Goal: Information Seeking & Learning: Learn about a topic

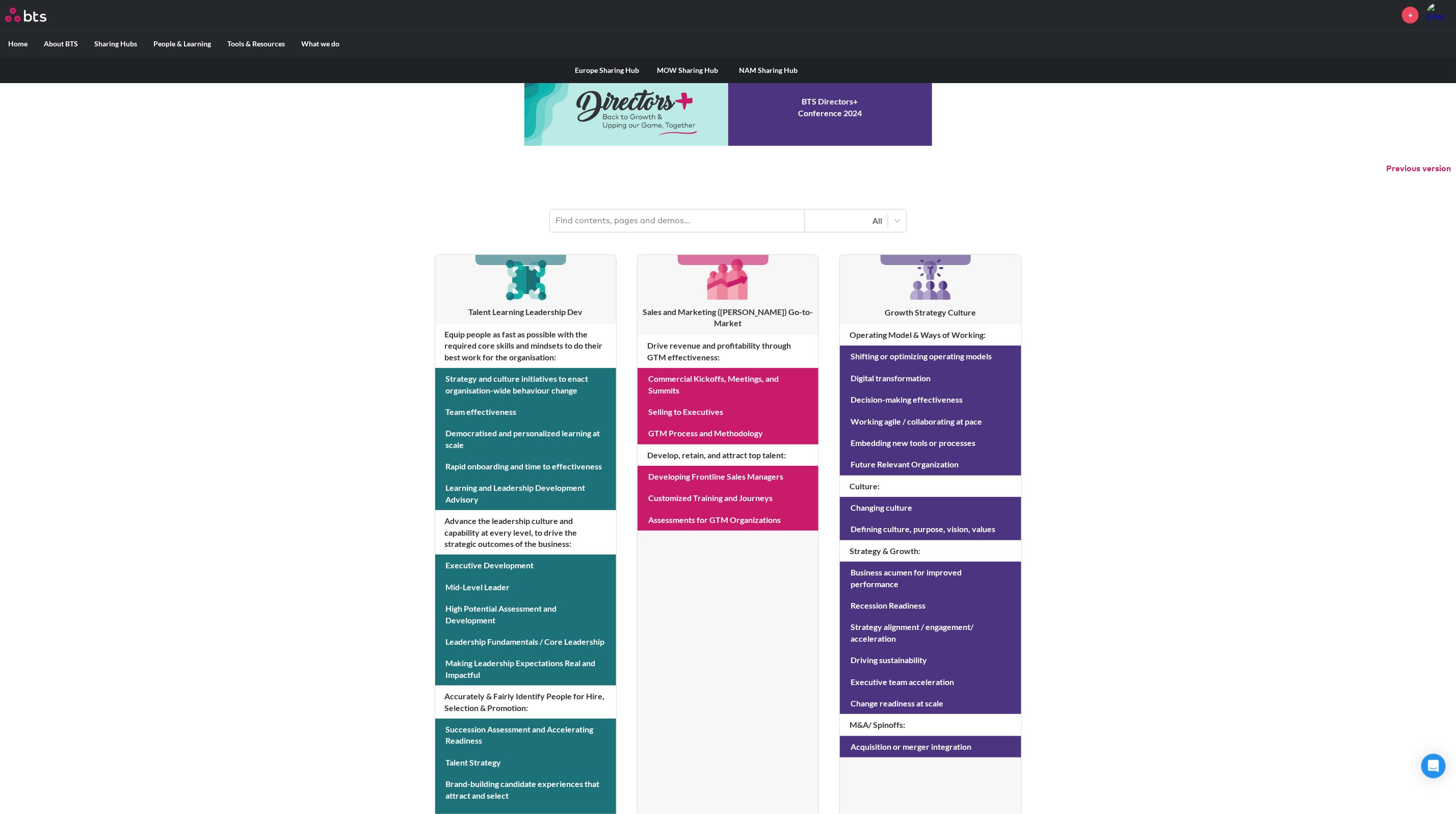
click at [116, 43] on label "Sharing Hubs" at bounding box center [115, 43] width 59 height 27
click at [0, 0] on input "Sharing Hubs" at bounding box center [0, 0] width 0 height 0
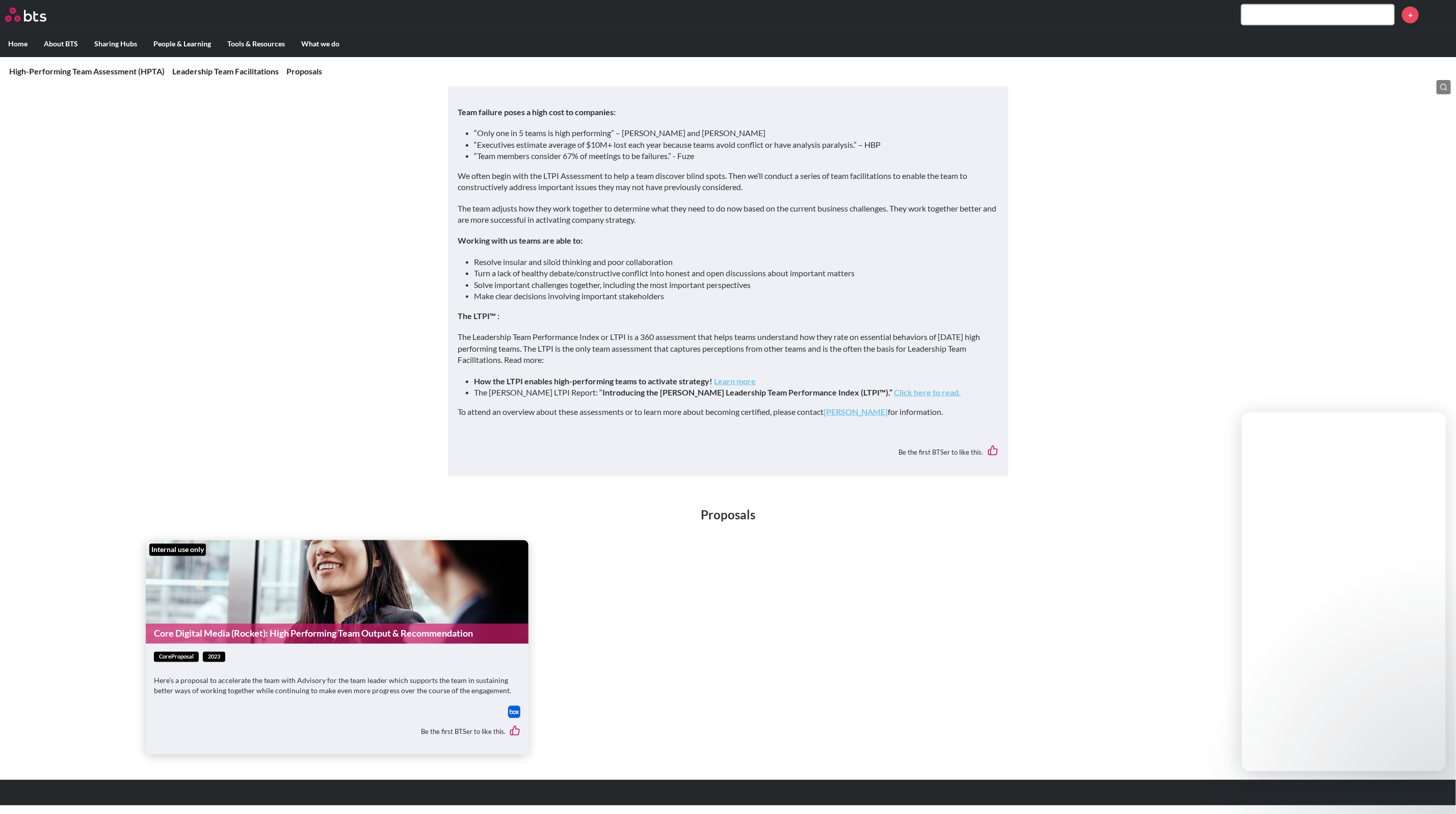
scroll to position [944, 0]
click at [1290, 16] on input "text" at bounding box center [1318, 14] width 153 height 20
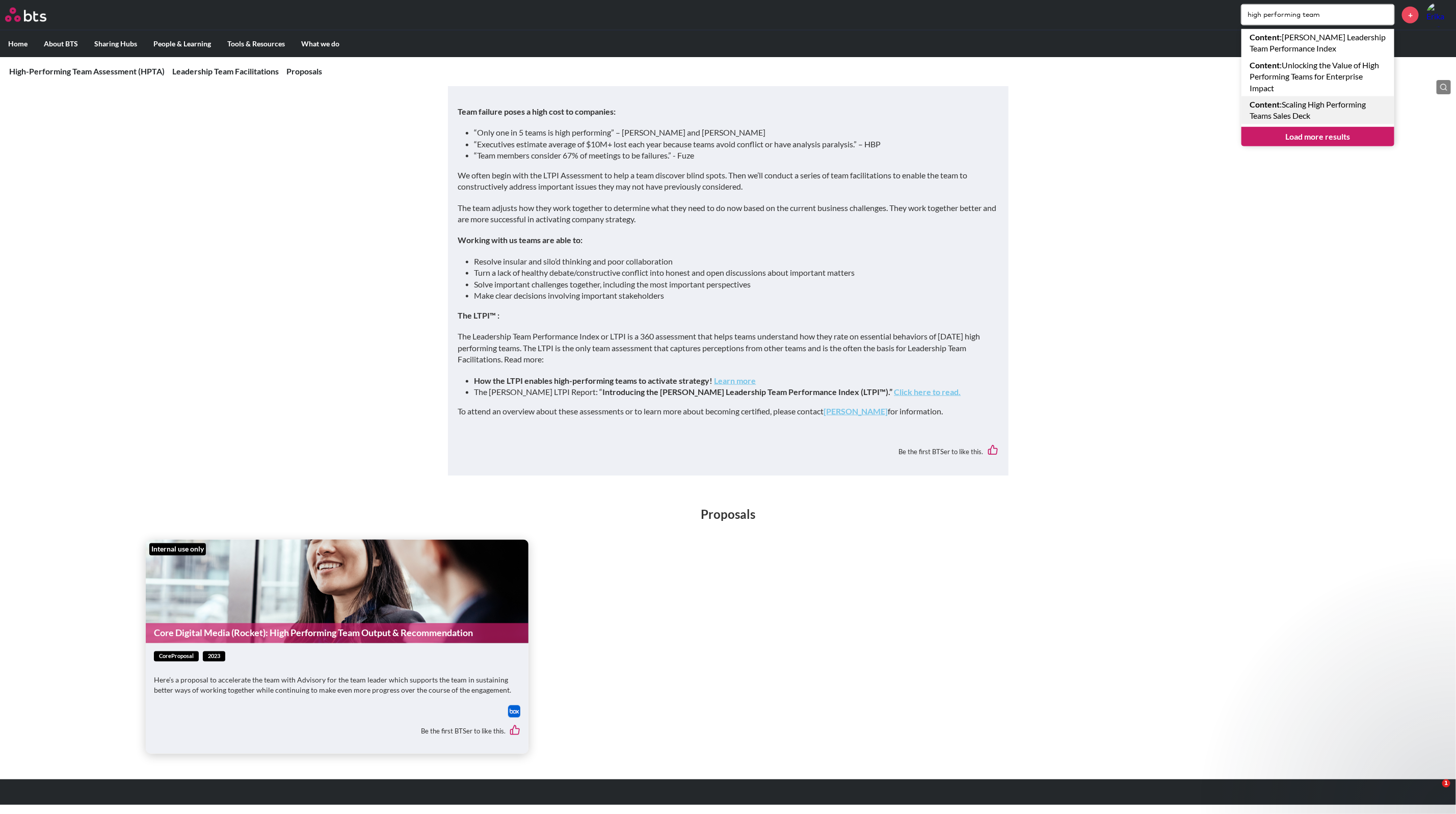
type input "high performing team"
click at [1356, 105] on link "Content : Scaling High Performing Teams Sales Deck" at bounding box center [1318, 110] width 153 height 28
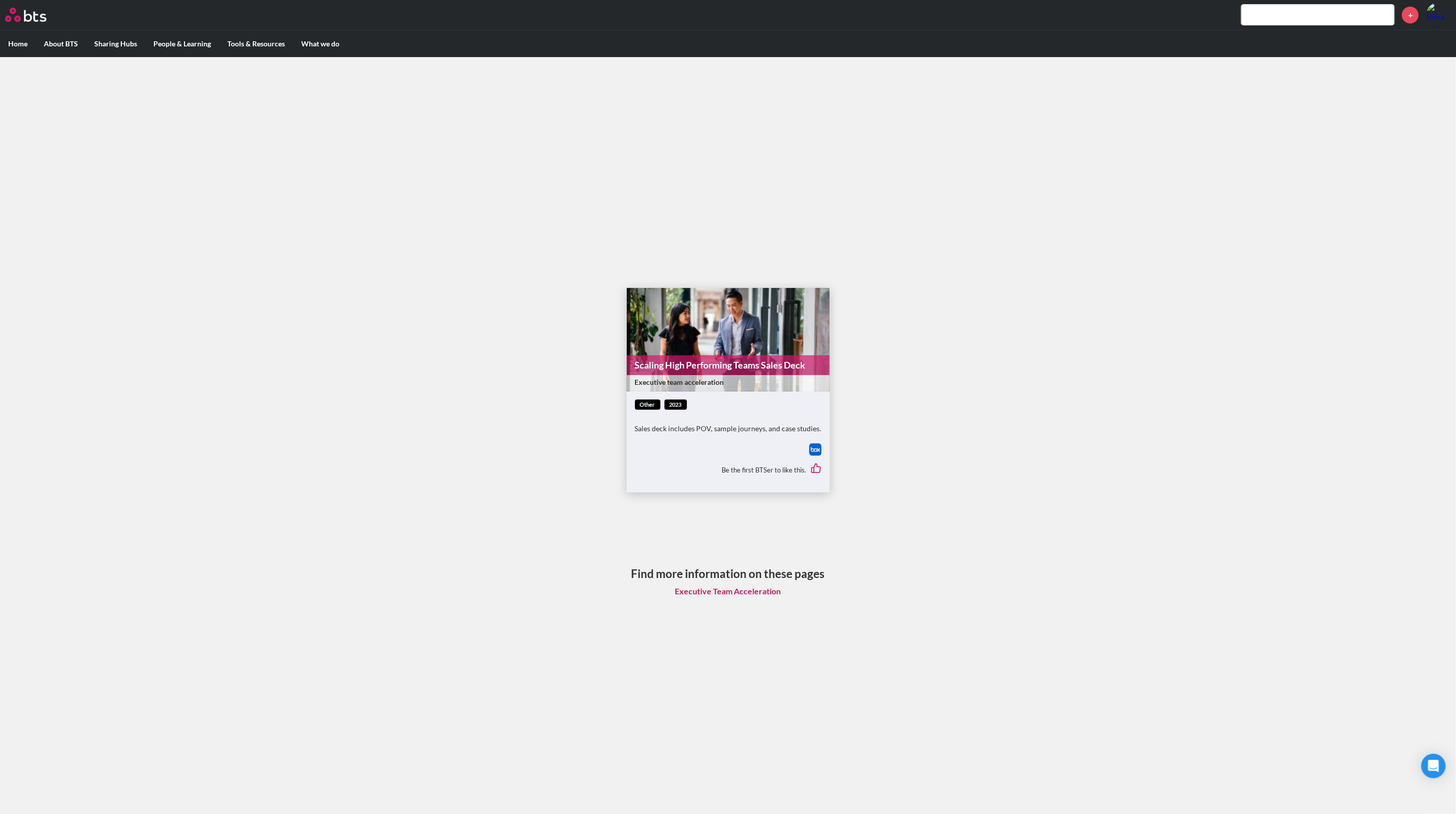
click at [726, 372] on link "Scaling High Performing Teams Sales Deck" at bounding box center [728, 365] width 203 height 20
click at [1278, 7] on input "text" at bounding box center [1318, 14] width 153 height 20
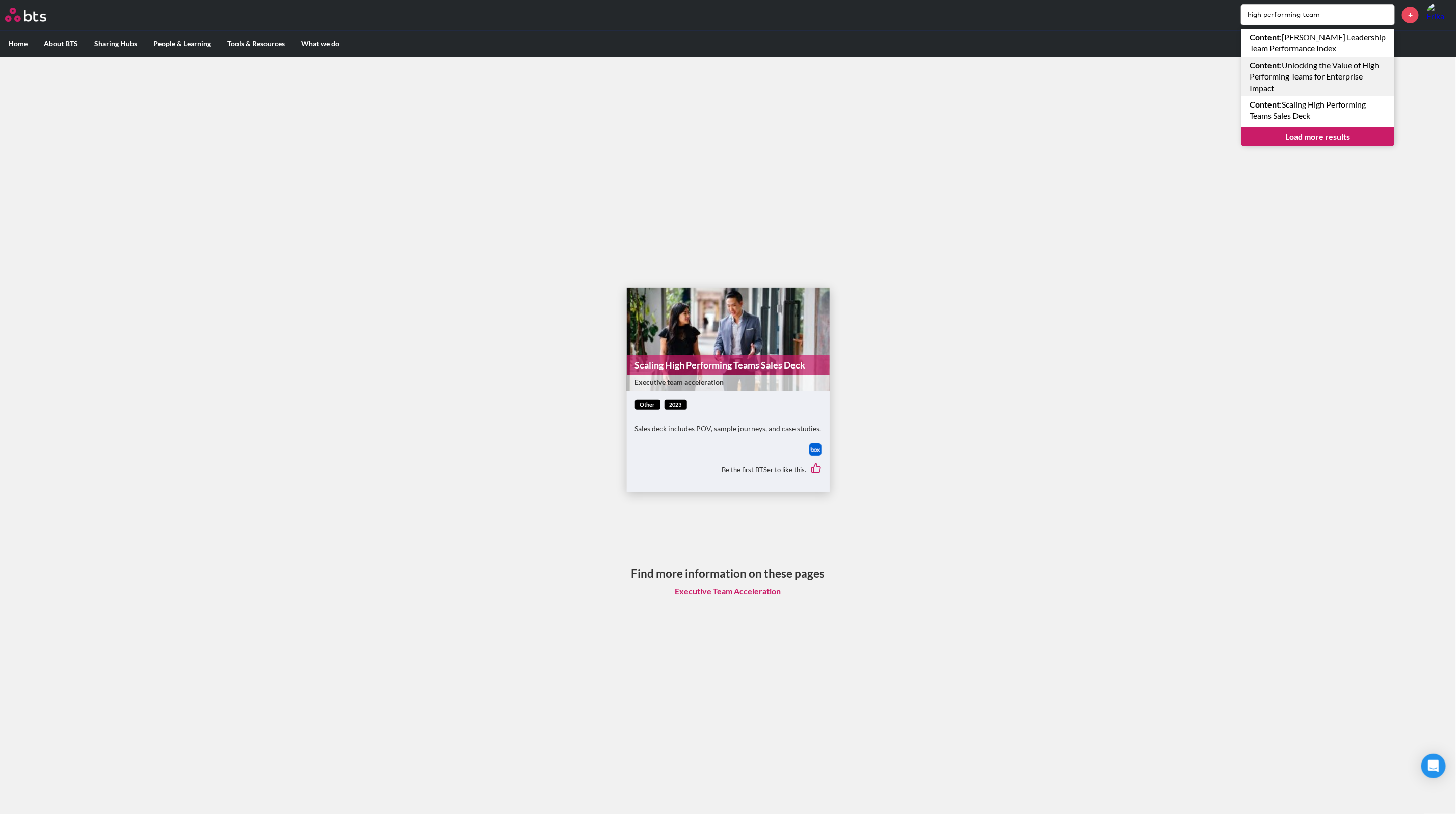
type input "high performing team"
click at [1338, 40] on link "Content : Bates Leadership Team Performance Index" at bounding box center [1318, 43] width 153 height 28
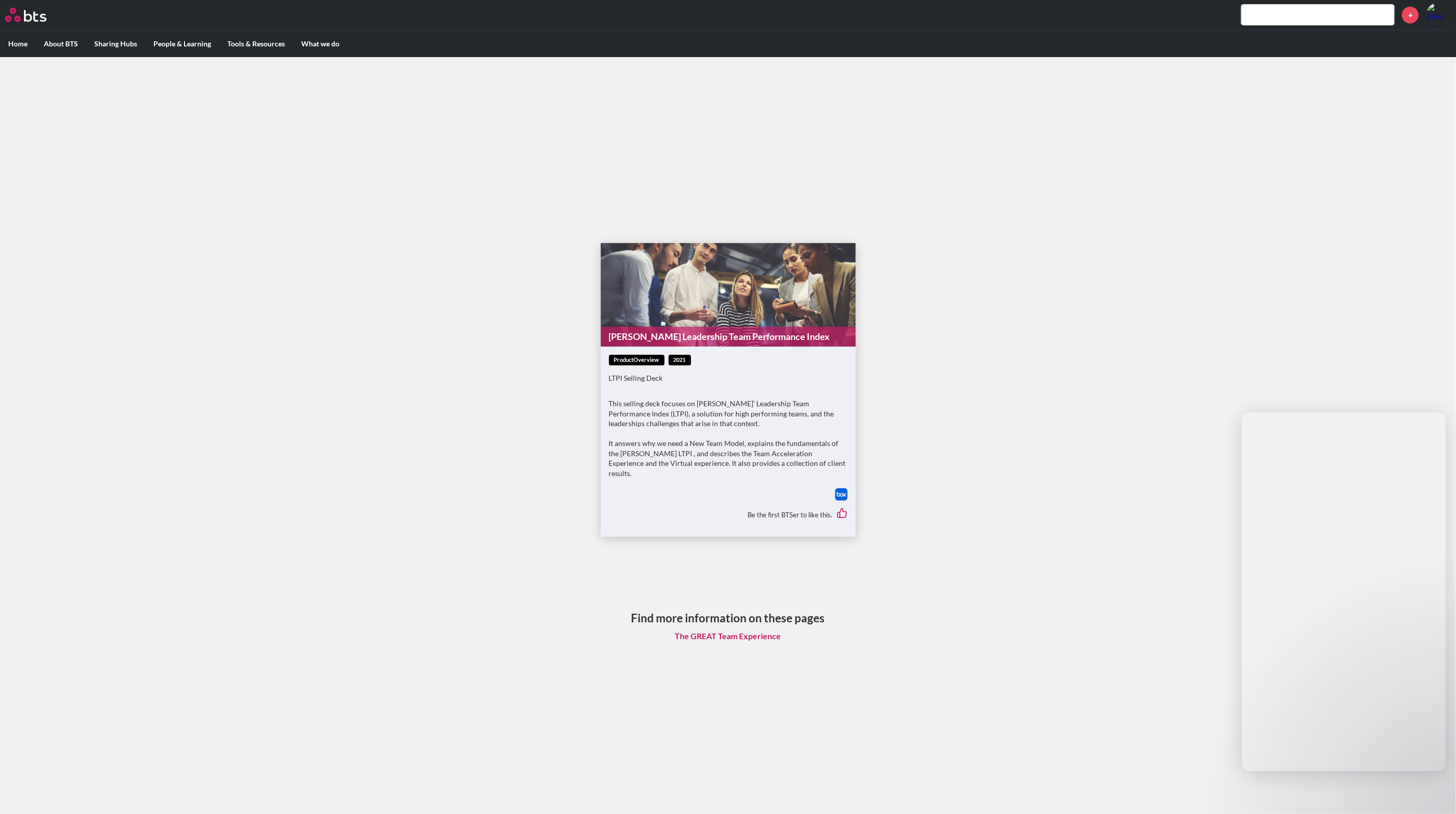
click at [741, 336] on link "Bates Leadership Team Performance Index" at bounding box center [728, 337] width 255 height 20
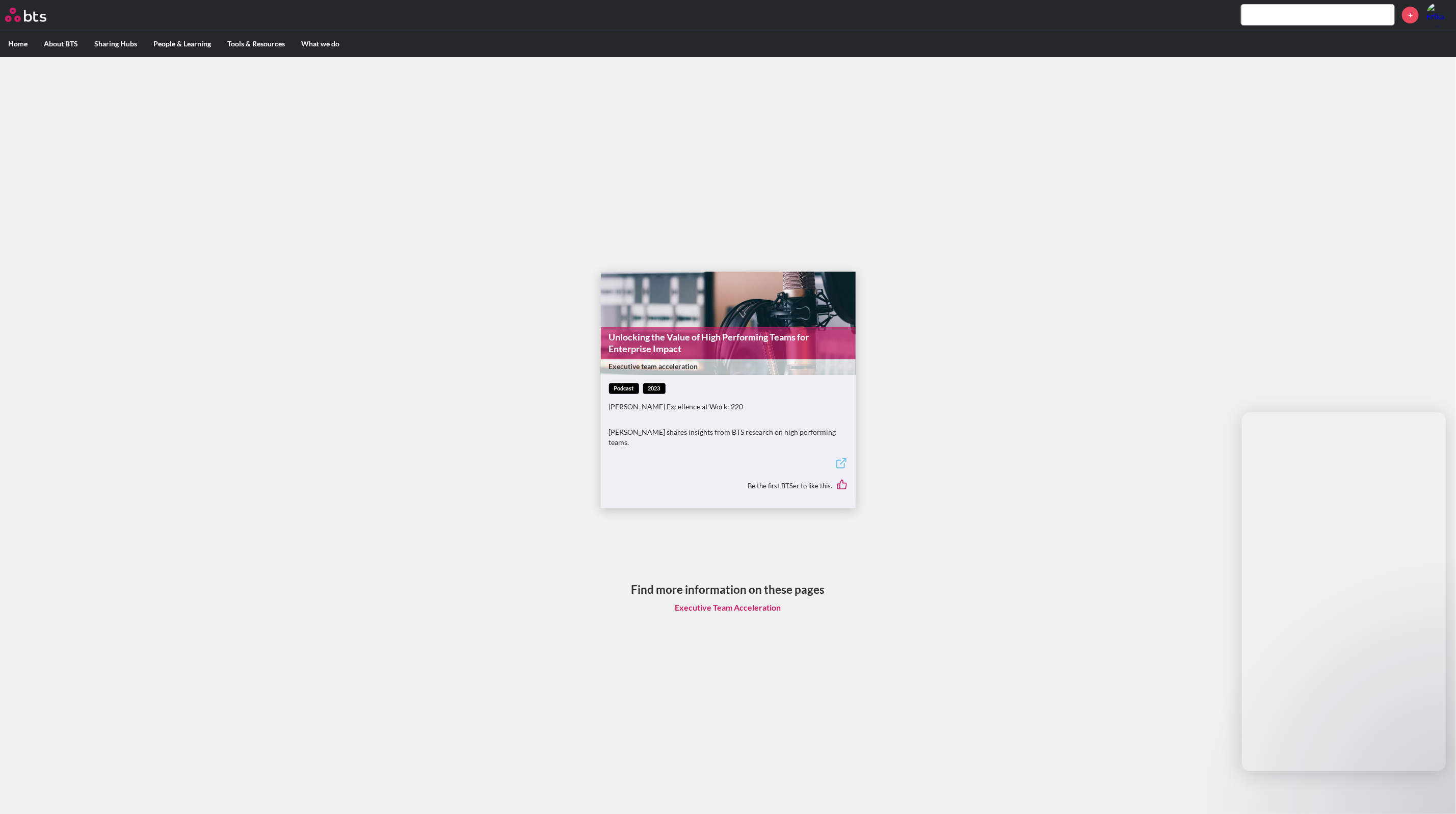
click at [697, 349] on link "Unlocking the Value of High Performing Teams for Enterprise Impact" at bounding box center [728, 343] width 255 height 32
